Goal: Information Seeking & Learning: Learn about a topic

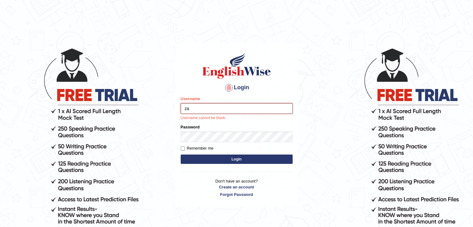
type input "zaryab_chandio"
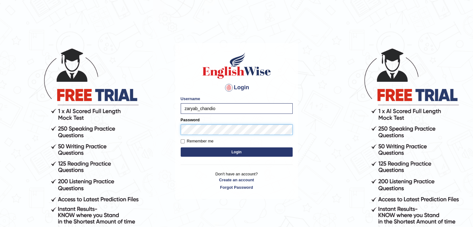
click at [181, 147] on button "Login" at bounding box center [237, 151] width 112 height 9
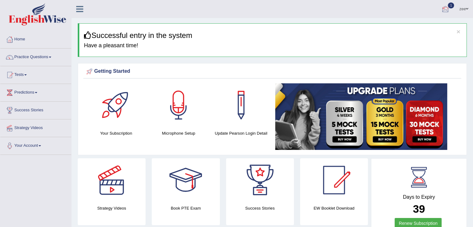
click at [445, 5] on div at bounding box center [445, 9] width 9 height 9
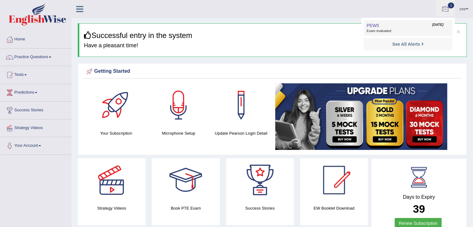
click at [407, 26] on link "PEW5 Sep 1, 2025 Exam evaluated" at bounding box center [408, 27] width 86 height 13
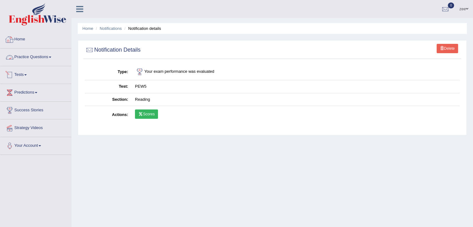
click at [15, 35] on link "Home" at bounding box center [35, 39] width 71 height 16
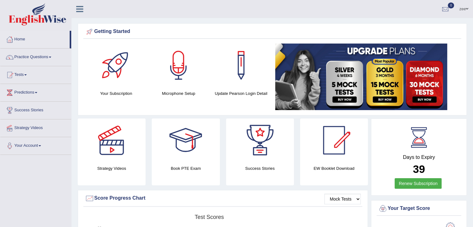
click at [473, 0] on html "Toggle navigation Home Practice Questions Speaking Practice Read Aloud Repeat S…" at bounding box center [236, 113] width 473 height 227
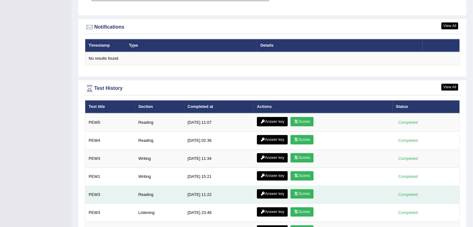
scroll to position [746, 0]
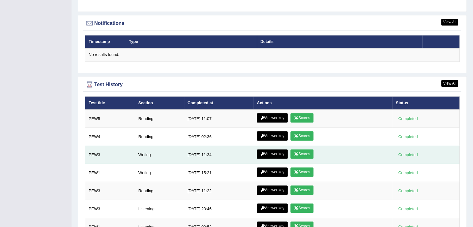
click at [276, 151] on link "Answer key" at bounding box center [272, 153] width 31 height 9
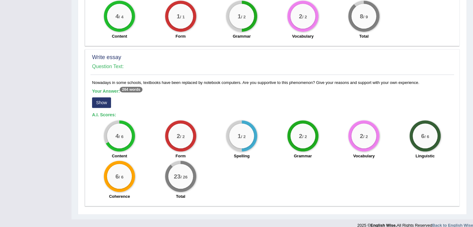
scroll to position [403, 0]
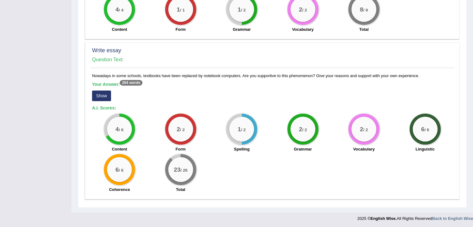
click at [106, 98] on button "Show" at bounding box center [101, 96] width 19 height 11
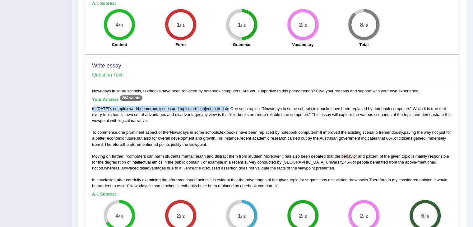
drag, startPoint x: 93, startPoint y: 106, endPoint x: 228, endPoint y: 104, distance: 134.4
click at [228, 104] on div "Your Answer: 264 words In [DATE] ' s complex world , numerous issues and topics…" at bounding box center [272, 143] width 360 height 92
click at [232, 114] on span "text" at bounding box center [233, 114] width 7 height 5
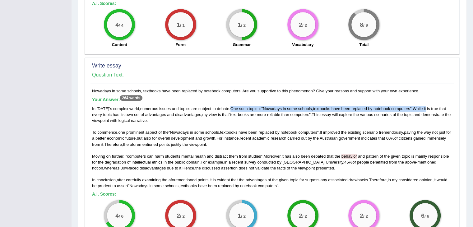
drag, startPoint x: 229, startPoint y: 105, endPoint x: 427, endPoint y: 102, distance: 198.1
click at [427, 102] on div "Your Answer: 264 words In [DATE] ' s complex world , numerous issues and topics…" at bounding box center [272, 143] width 360 height 92
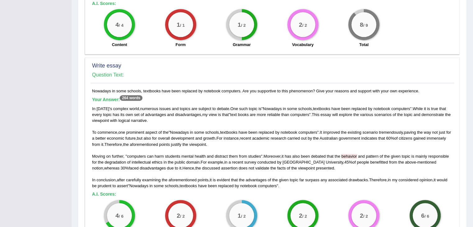
click at [449, 108] on div "In [DATE] ' s complex world , numerous issues and topics are subject to debate …" at bounding box center [272, 147] width 360 height 83
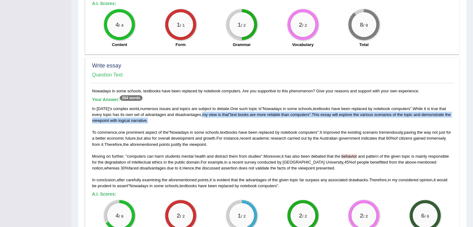
drag, startPoint x: 202, startPoint y: 114, endPoint x: 253, endPoint y: 117, distance: 50.2
click at [253, 117] on div "In [DATE] ' s complex world , numerous issues and topics are subject to debate …" at bounding box center [272, 147] width 360 height 83
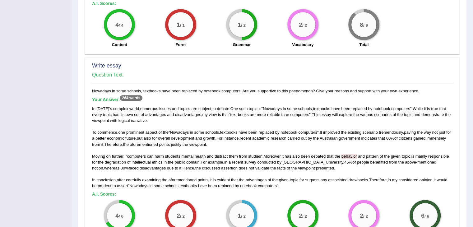
click at [226, 125] on div "In [DATE] ' s complex world , numerous issues and topics are subject to debate …" at bounding box center [272, 147] width 360 height 83
drag, startPoint x: 313, startPoint y: 113, endPoint x: 446, endPoint y: 116, distance: 132.8
click at [446, 116] on div "In [DATE] ' s complex world , numerous issues and topics are subject to debate …" at bounding box center [272, 147] width 360 height 83
click at [379, 99] on h5 "Your Answer: 264 words" at bounding box center [272, 100] width 360 height 6
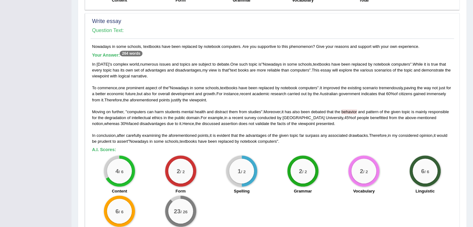
scroll to position [437, 0]
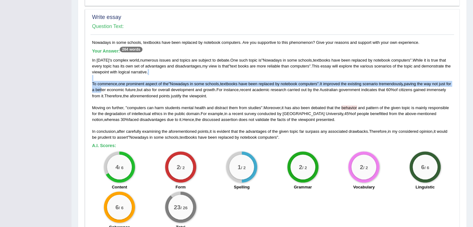
drag, startPoint x: 94, startPoint y: 78, endPoint x: 107, endPoint y: 87, distance: 15.8
click at [107, 87] on div "In [DATE] ' s complex world , numerous issues and topics are subject to debate …" at bounding box center [272, 98] width 360 height 83
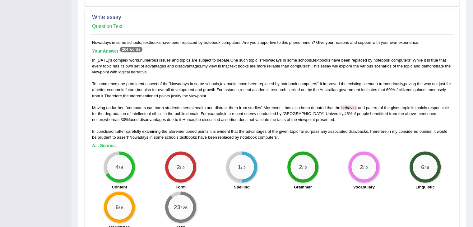
click at [197, 112] on span "domain" at bounding box center [192, 113] width 13 height 5
drag, startPoint x: 145, startPoint y: 90, endPoint x: 221, endPoint y: 91, distance: 75.6
click at [216, 90] on div "In [DATE] ' s complex world , numerous issues and topics are subject to debate …" at bounding box center [272, 98] width 360 height 83
drag, startPoint x: 230, startPoint y: 91, endPoint x: 251, endPoint y: 90, distance: 21.8
click at [251, 90] on div "In [DATE] ' s complex world , numerous issues and topics are subject to debate …" at bounding box center [272, 98] width 360 height 83
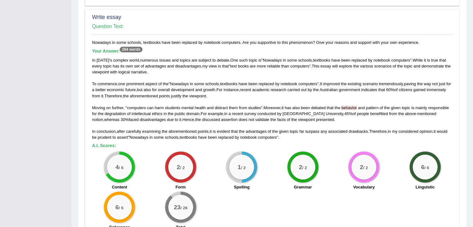
click at [270, 90] on span "academic" at bounding box center [260, 89] width 17 height 5
click at [340, 130] on span "associated" at bounding box center [337, 131] width 19 height 5
click at [357, 114] on span "people" at bounding box center [363, 113] width 12 height 5
click at [390, 107] on span "the" at bounding box center [387, 107] width 6 height 5
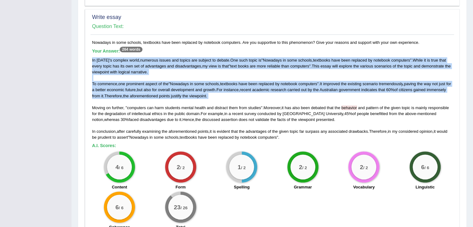
drag, startPoint x: 134, startPoint y: 81, endPoint x: 92, endPoint y: 62, distance: 46.1
click at [91, 61] on div "Nowadays in some schools, textbooks have been replaced by notebook computers. A…" at bounding box center [273, 136] width 364 height 194
drag, startPoint x: 102, startPoint y: 74, endPoint x: 95, endPoint y: 69, distance: 8.7
click at [102, 73] on div "In [DATE] ' s complex world , numerous issues and topics are subject to debate …" at bounding box center [272, 98] width 360 height 83
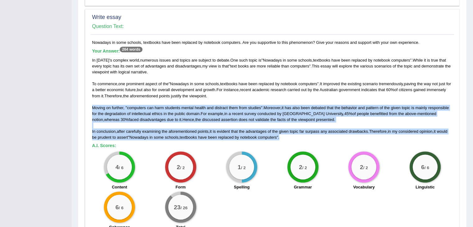
drag, startPoint x: 93, startPoint y: 106, endPoint x: 319, endPoint y: 135, distance: 227.3
click at [319, 135] on div "In [DATE] ' s complex world , numerous issues and topics are subject to debate …" at bounding box center [272, 98] width 360 height 83
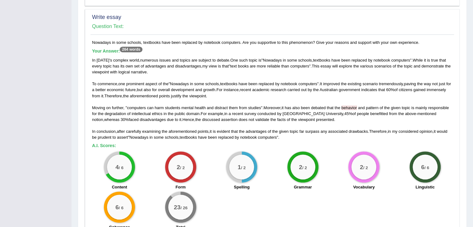
drag, startPoint x: 98, startPoint y: 100, endPoint x: 93, endPoint y: 100, distance: 4.7
click at [95, 100] on div "In [DATE] ' s complex world , numerous issues and topics are subject to debate …" at bounding box center [272, 98] width 360 height 83
click at [91, 98] on div "Nowadays in some schools, textbooks have been replaced by notebook computers. A…" at bounding box center [273, 136] width 364 height 194
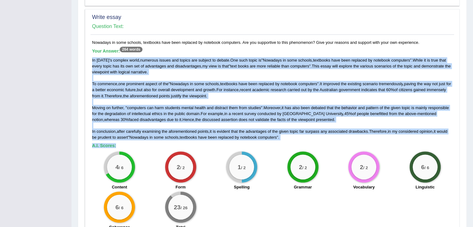
drag, startPoint x: 91, startPoint y: 58, endPoint x: 305, endPoint y: 142, distance: 230.6
click at [305, 142] on div "Nowadays in some schools, textbooks have been replaced by notebook computers. A…" at bounding box center [273, 136] width 364 height 194
copy div "In [DATE] ' s complex world , numerous issues and topics are subject to debate …"
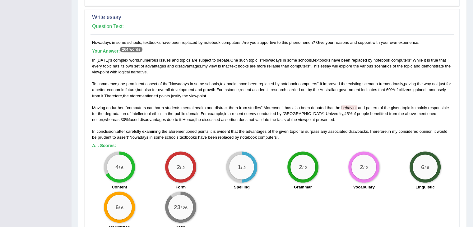
click at [251, 189] on div "Spelling" at bounding box center [241, 187] width 55 height 7
click at [291, 107] on span "has" at bounding box center [288, 107] width 7 height 5
drag, startPoint x: 285, startPoint y: 104, endPoint x: 203, endPoint y: 115, distance: 82.8
click at [203, 115] on div "In [DATE] ' s complex world , numerous issues and topics are subject to debate …" at bounding box center [272, 98] width 360 height 83
click at [212, 132] on span "it" at bounding box center [211, 131] width 2 height 5
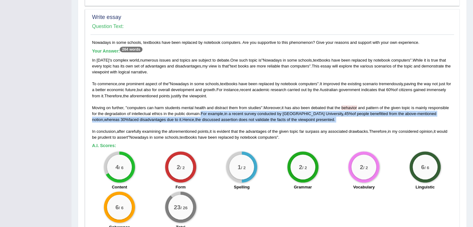
drag, startPoint x: 202, startPoint y: 111, endPoint x: 297, endPoint y: 122, distance: 95.4
click at [297, 122] on div "In [DATE] ' s complex world , numerous issues and topics are subject to debate …" at bounding box center [272, 98] width 360 height 83
